Goal: Find specific page/section: Find specific page/section

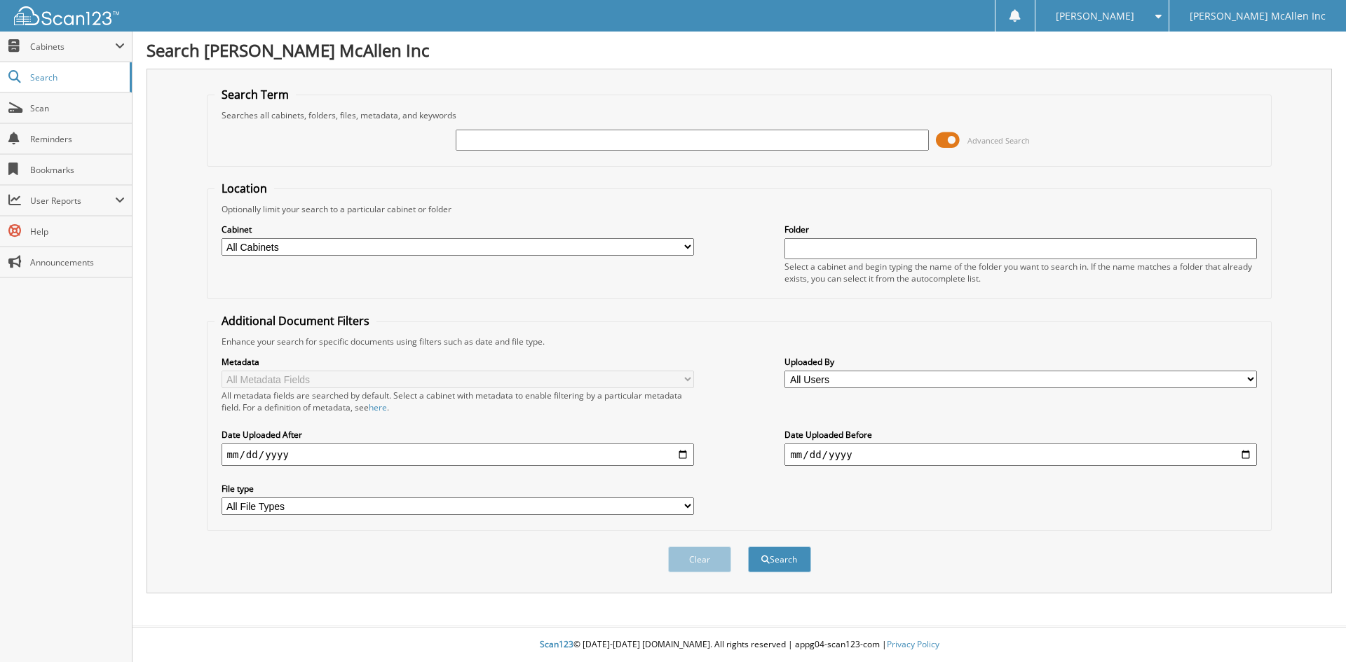
paste input "[US_VEHICLE_IDENTIFICATION_NUMBER]"
type input "[US_VEHICLE_IDENTIFICATION_NUMBER]"
click at [748, 547] on button "Search" at bounding box center [779, 560] width 63 height 26
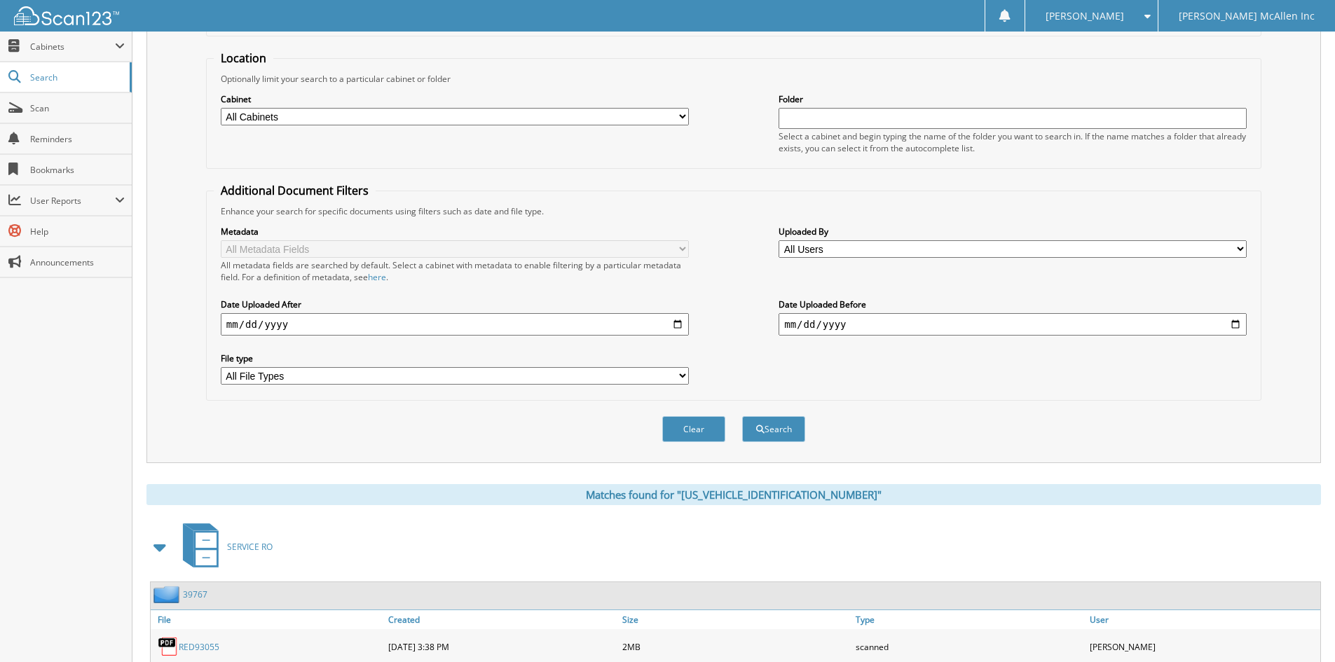
scroll to position [207, 0]
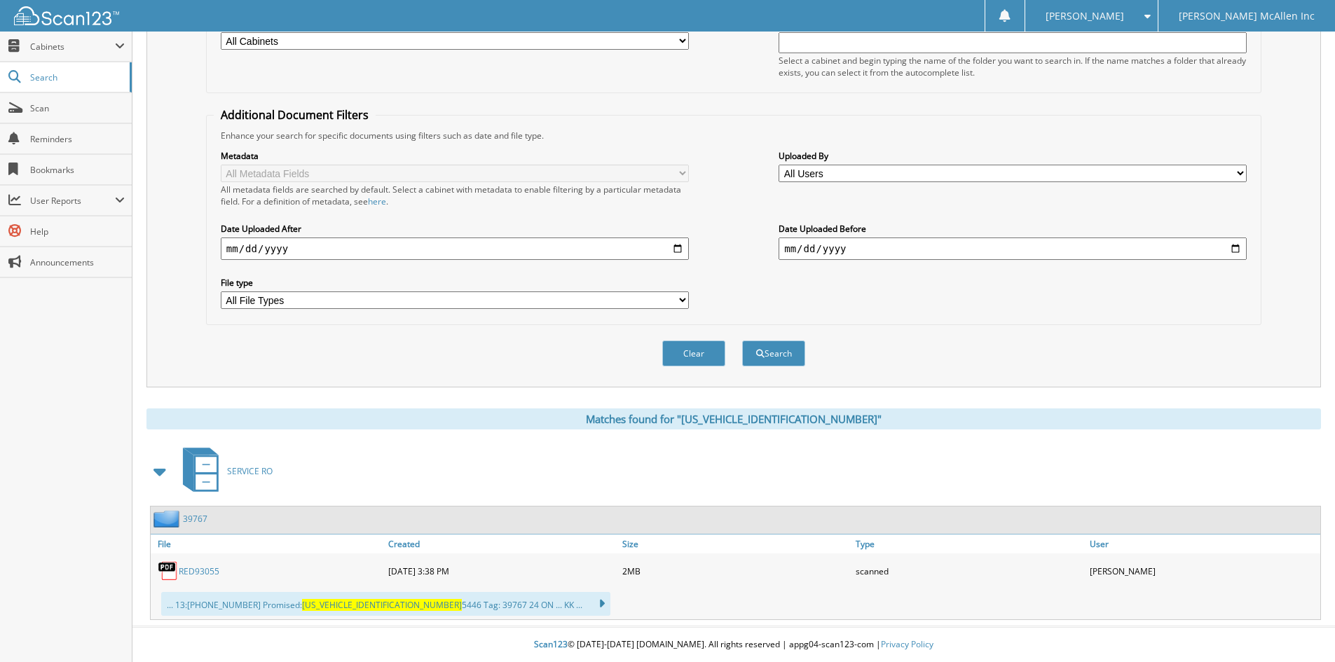
click at [179, 517] on img at bounding box center [167, 519] width 29 height 18
click at [185, 521] on link "39767" at bounding box center [195, 519] width 25 height 12
